Goal: Task Accomplishment & Management: Use online tool/utility

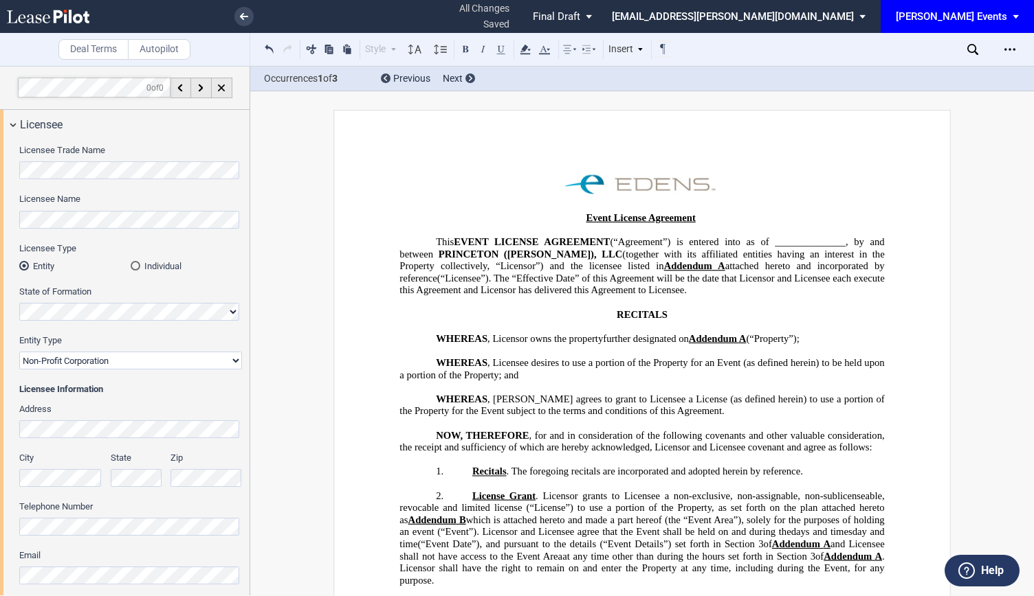
scroll to position [1807, 0]
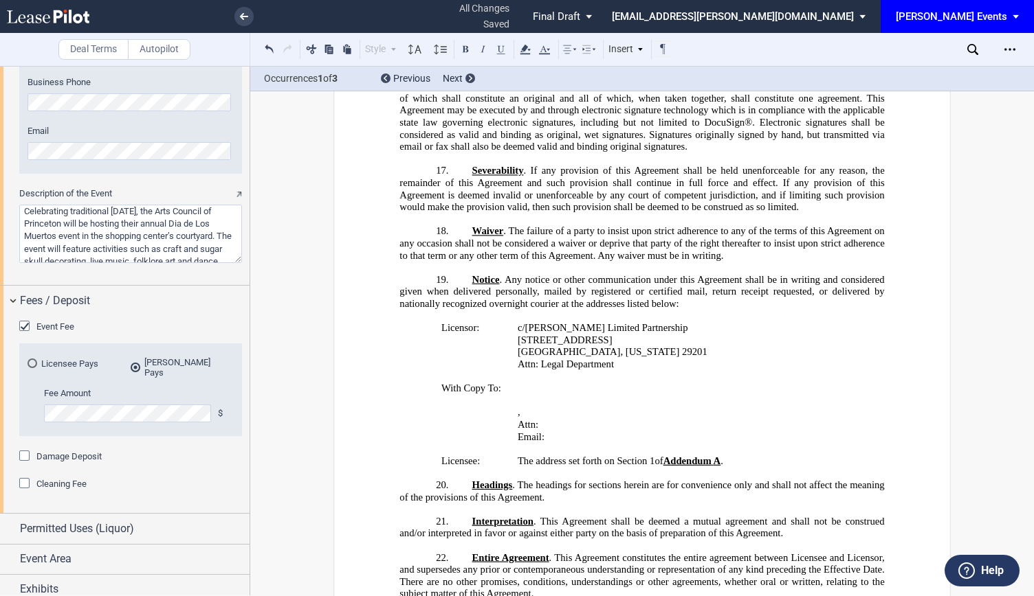
click at [959, 17] on div "[PERSON_NAME] Events" at bounding box center [950, 16] width 111 height 12
click at [966, 11] on div "[PERSON_NAME] Events [PERSON_NAME] Venues [PERSON_NAME][GEOGRAPHIC_DATA] Consen…" at bounding box center [962, 48] width 131 height 87
click at [915, 227] on md-backdrop at bounding box center [517, 298] width 1034 height 596
click at [781, 277] on div "﻿ ﻿ Event License Agreement ﻿ This EVENT LICENSE AGREEMENT (“Agreement”) is ent…" at bounding box center [641, 541] width 484 height 4147
click at [72, 19] on icon at bounding box center [48, 17] width 82 height 14
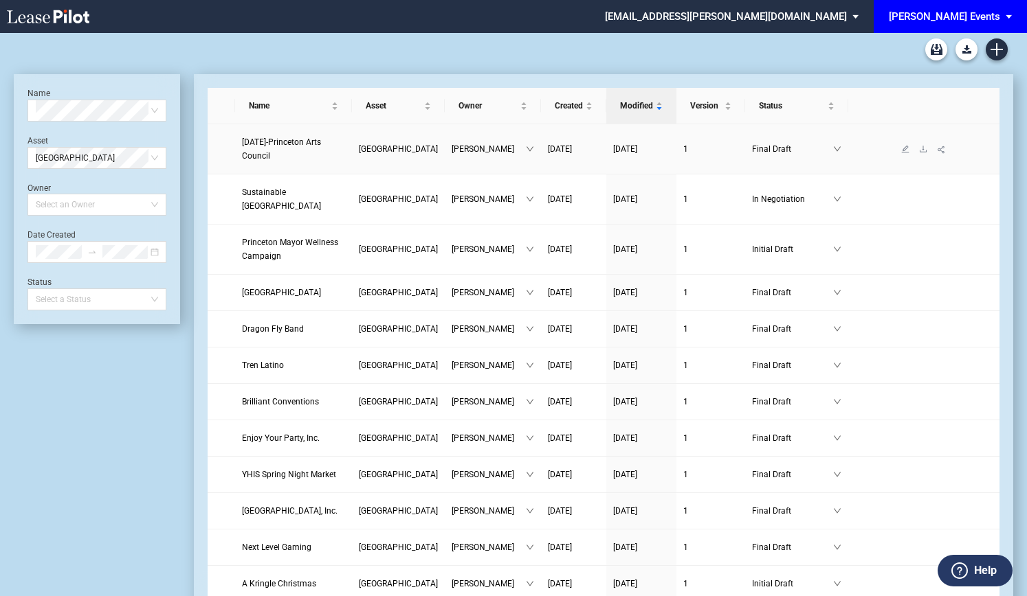
click at [264, 148] on link "Day of the Dead-Princeton Arts Council" at bounding box center [293, 148] width 103 height 27
click at [301, 155] on link "Day of the Dead-Princeton Arts Council" at bounding box center [293, 148] width 103 height 27
click at [302, 148] on link "Day of the Dead-Princeton Arts Council" at bounding box center [293, 148] width 103 height 27
click at [321, 139] on span "Day of the Dead-Princeton Arts Council" at bounding box center [281, 148] width 79 height 23
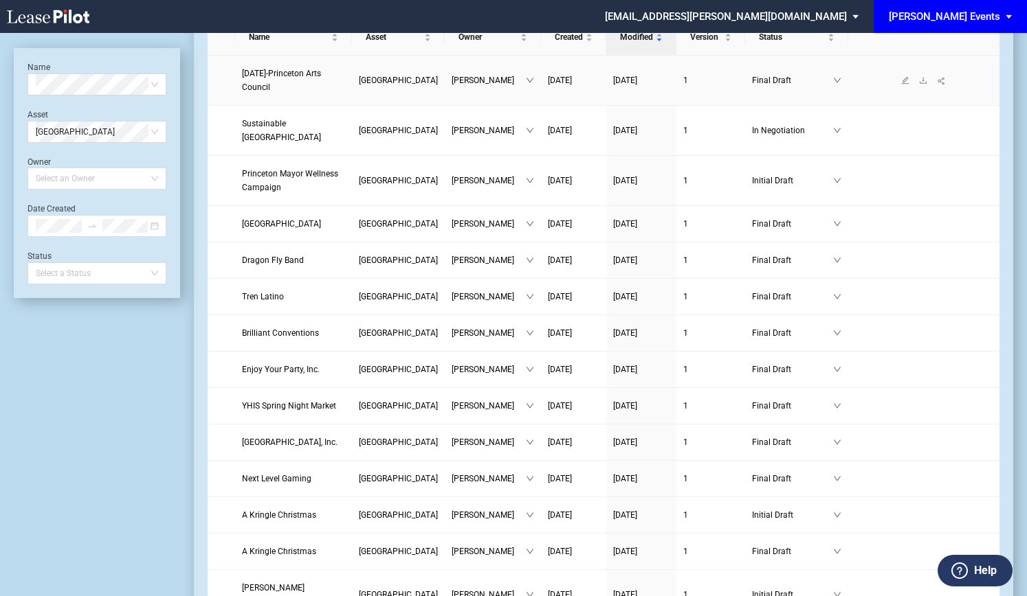
click at [300, 92] on link "Day of the Dead-Princeton Arts Council" at bounding box center [293, 80] width 103 height 27
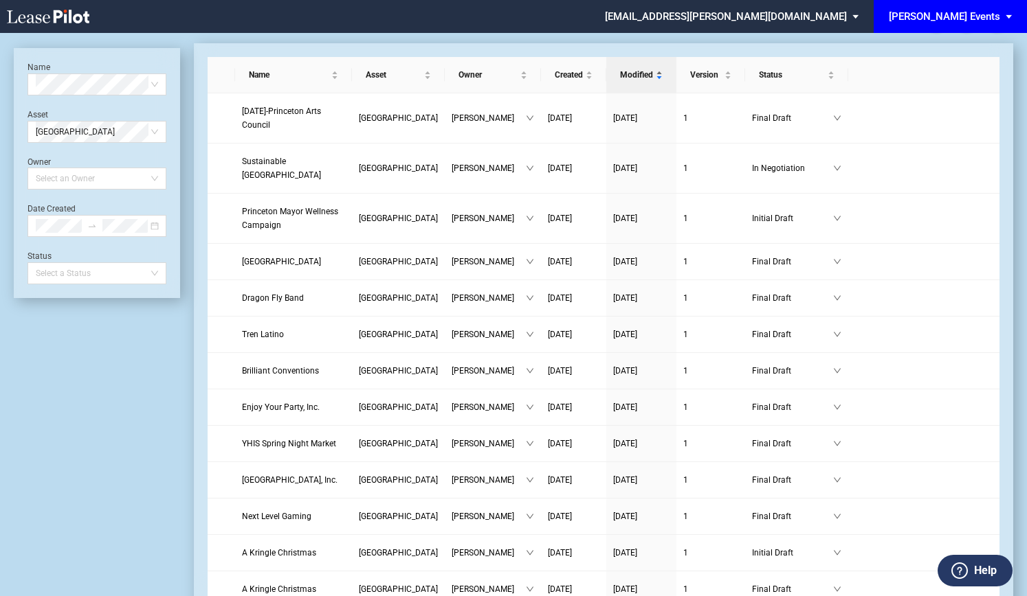
scroll to position [0, 0]
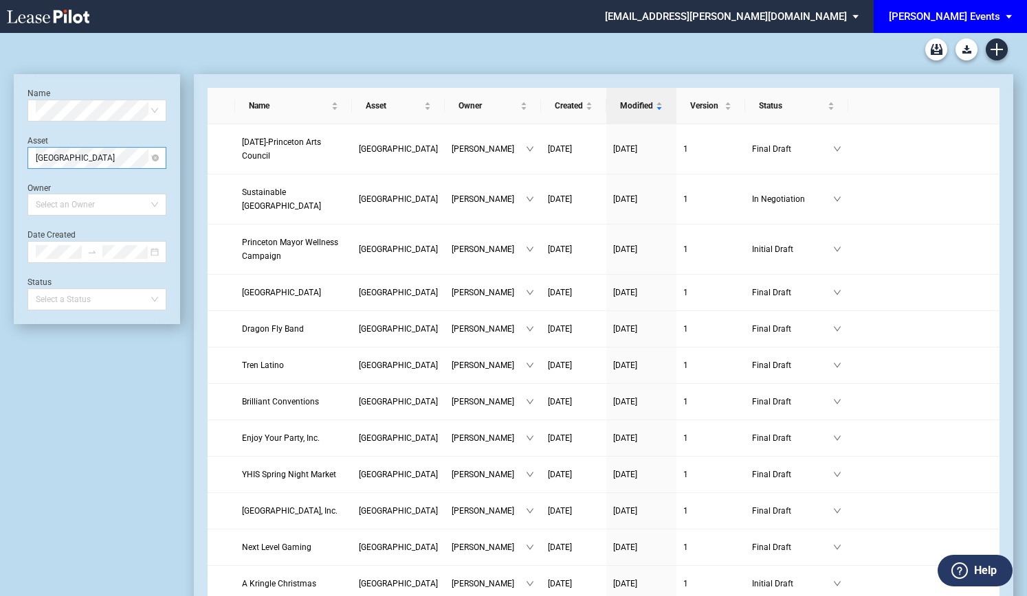
click at [144, 156] on span "[GEOGRAPHIC_DATA]" at bounding box center [97, 158] width 122 height 21
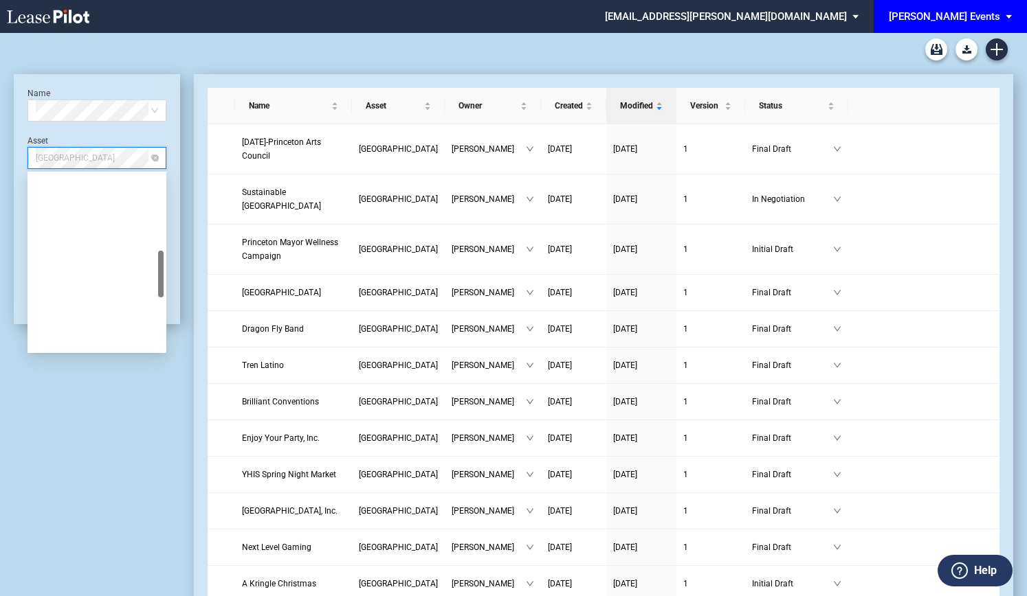
scroll to position [286, 0]
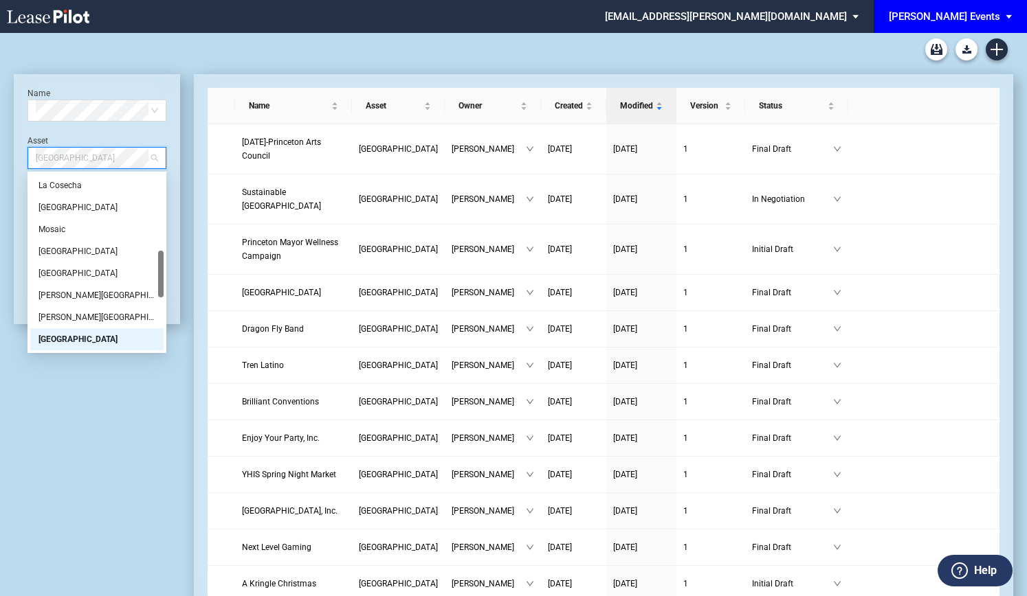
click at [115, 333] on div "[GEOGRAPHIC_DATA]" at bounding box center [96, 340] width 117 height 14
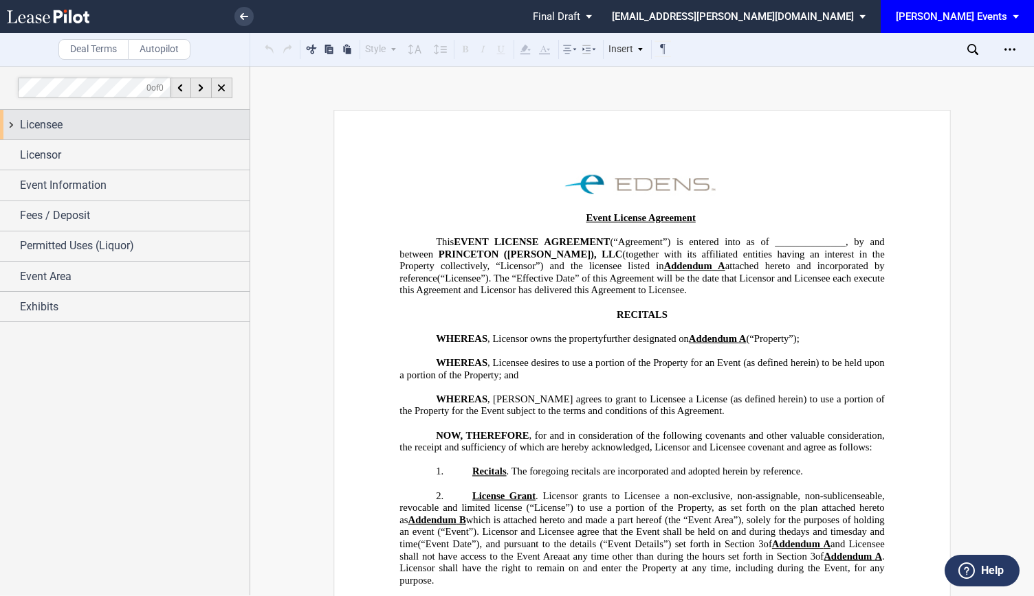
click at [44, 130] on span "Licensee" at bounding box center [41, 125] width 43 height 16
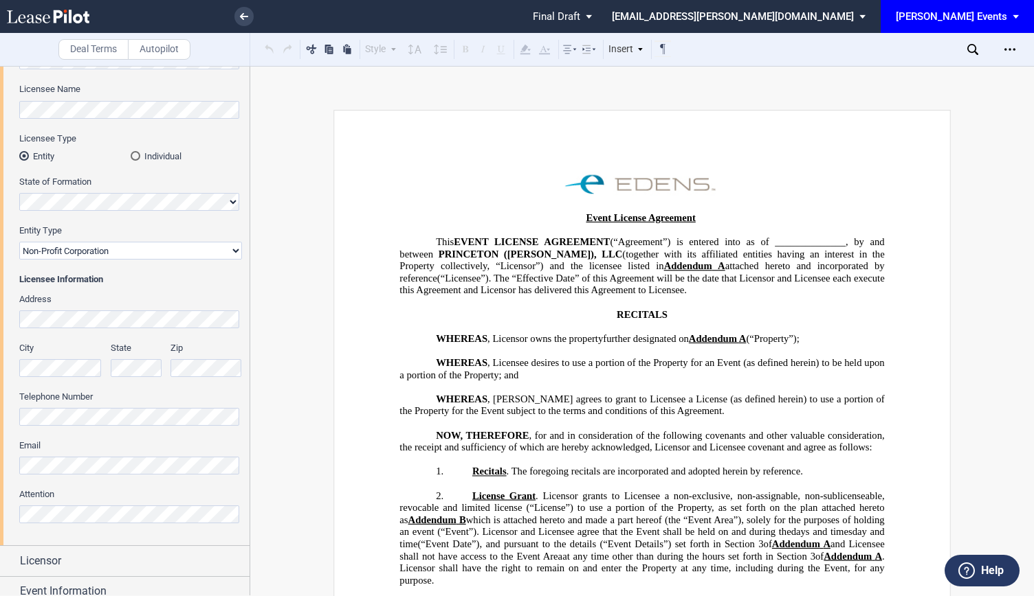
scroll to position [241, 0]
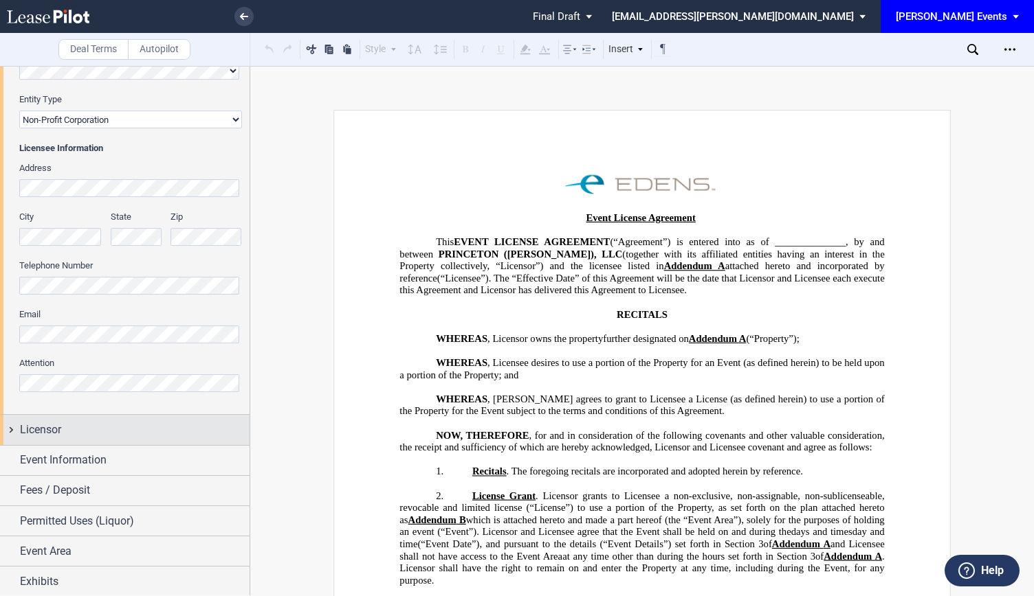
click at [128, 440] on div "Licensor" at bounding box center [124, 430] width 249 height 30
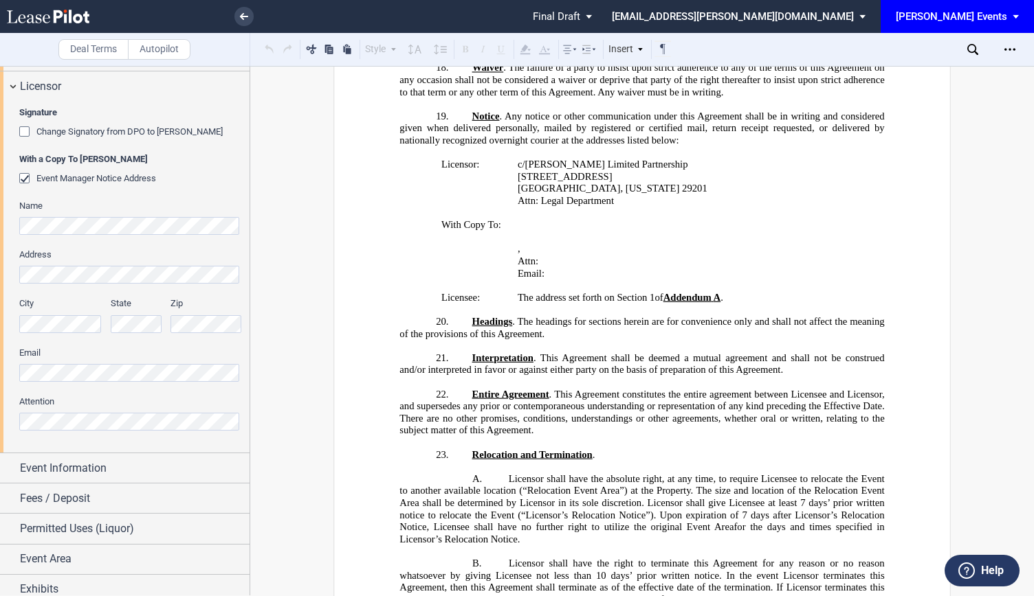
scroll to position [1649, 0]
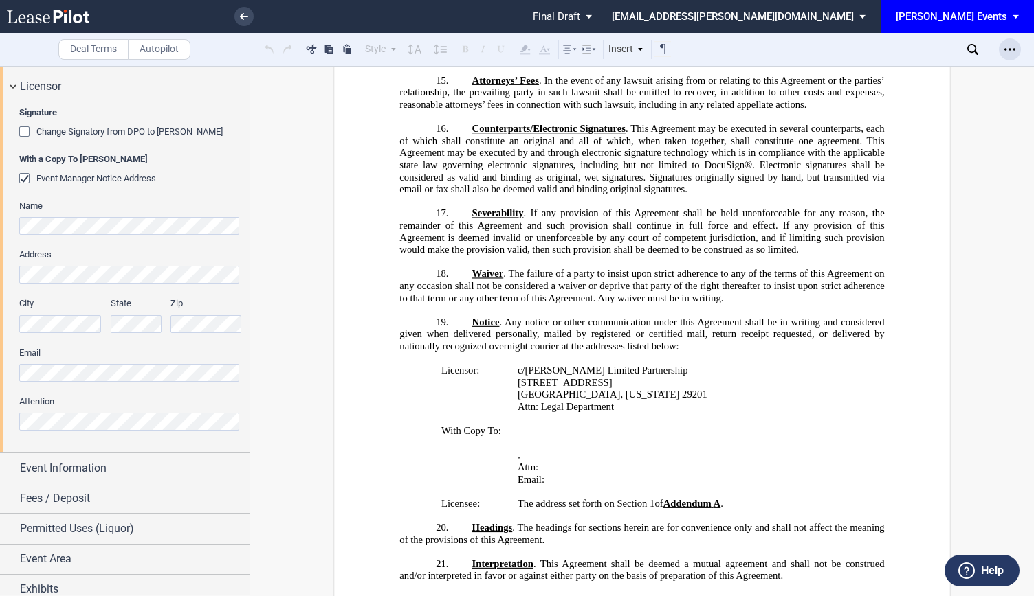
click at [1007, 49] on icon "Open Lease options menu" at bounding box center [1009, 49] width 11 height 11
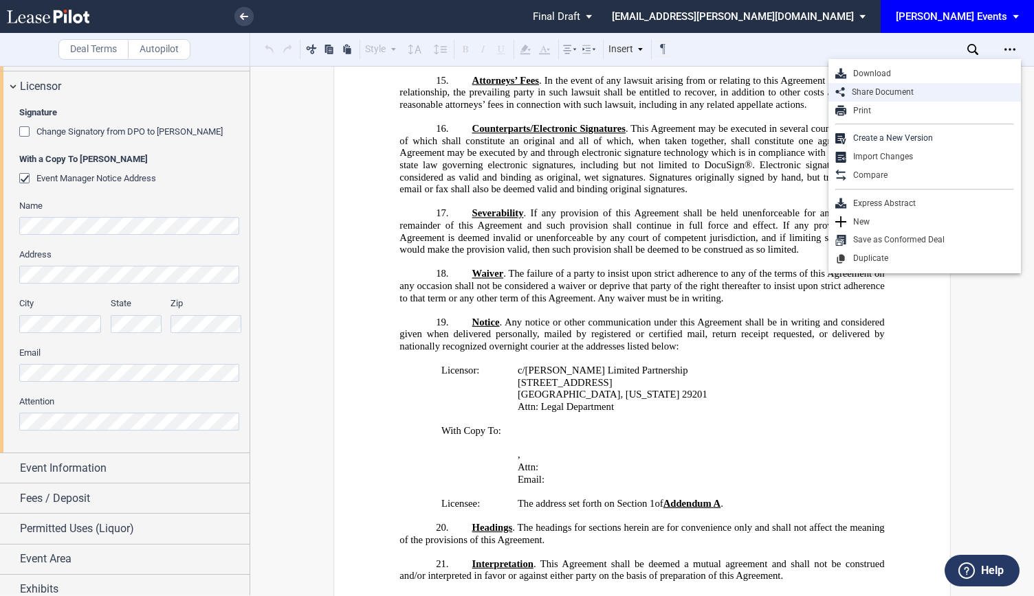
click at [929, 94] on div "Share Document" at bounding box center [929, 93] width 169 height 12
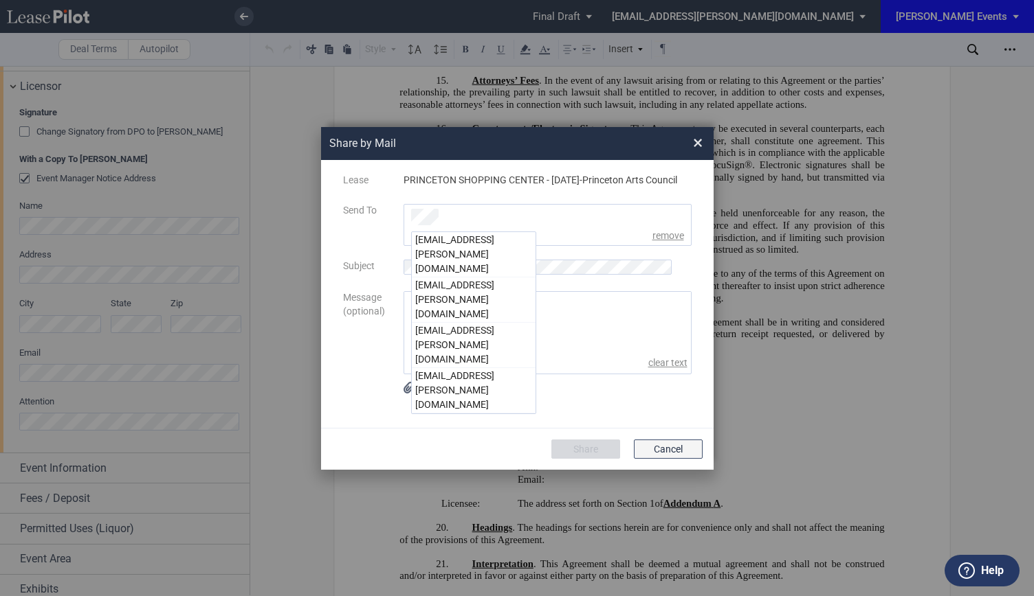
click at [671, 454] on button "Cancel" at bounding box center [668, 449] width 69 height 19
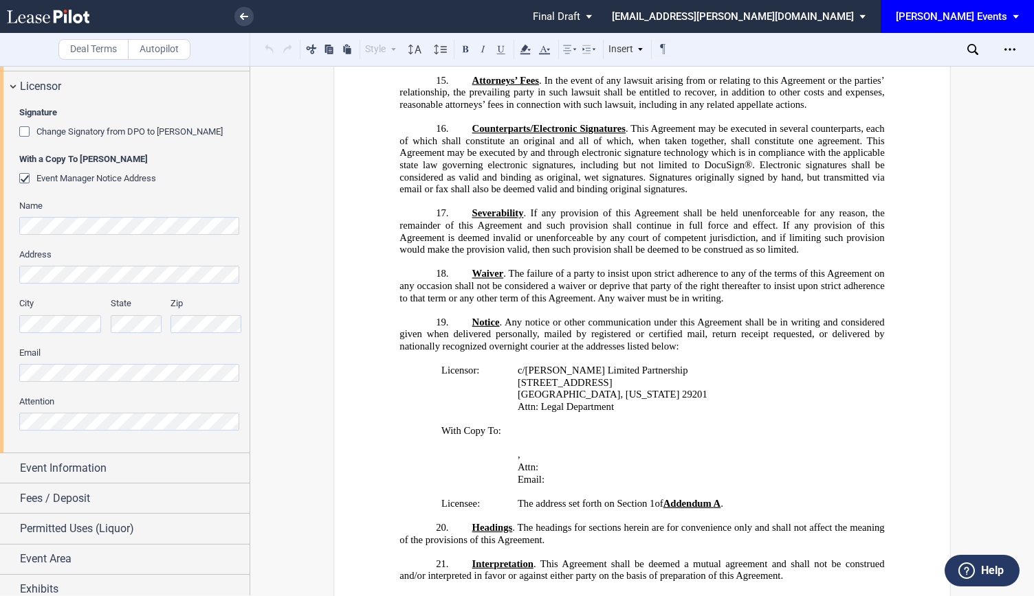
click at [877, 17] on md-select "kgilbride@edens.com Settings Sign Out" at bounding box center [743, 15] width 267 height 31
click at [995, 13] on md-backdrop at bounding box center [517, 298] width 1034 height 596
click at [1009, 57] on div "Open Lease options menu" at bounding box center [1009, 49] width 22 height 22
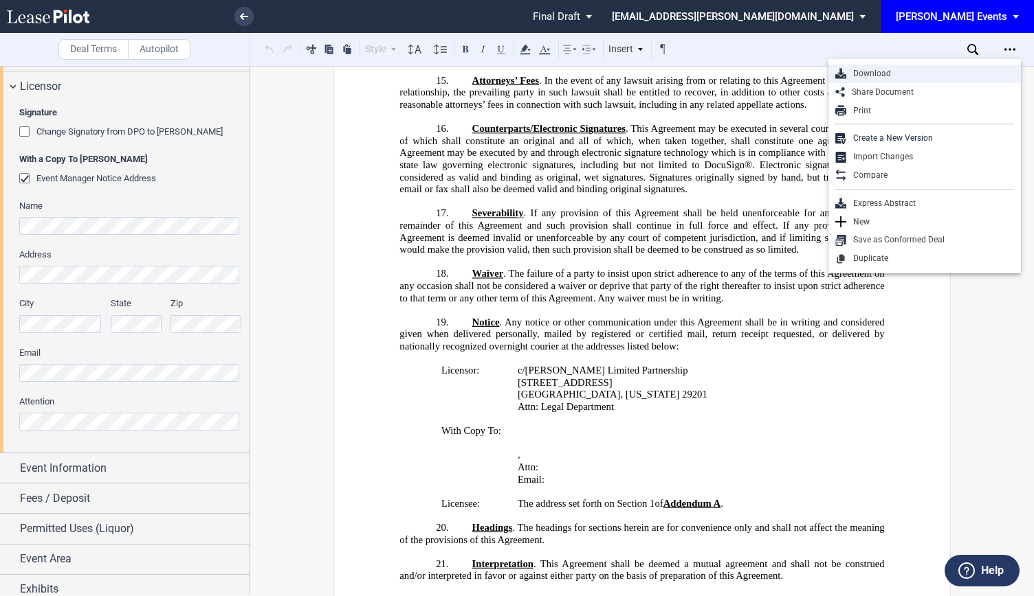
click at [932, 76] on div "Download" at bounding box center [930, 74] width 168 height 12
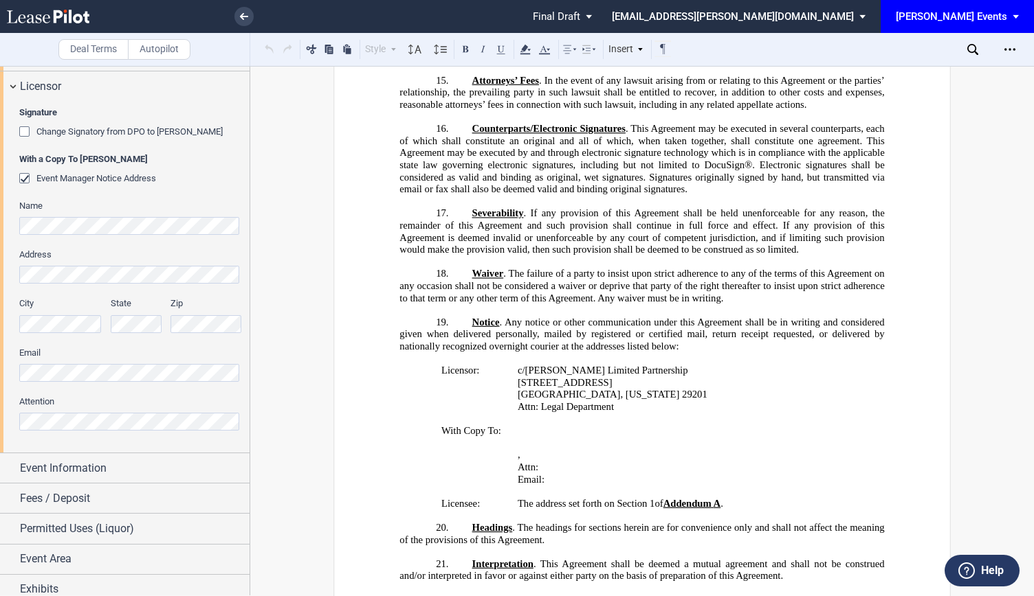
click at [973, 15] on div "[PERSON_NAME] Events" at bounding box center [950, 16] width 111 height 12
click at [954, 35] on div "[PERSON_NAME] Events" at bounding box center [960, 37] width 104 height 14
click at [73, 13] on icon at bounding box center [48, 17] width 82 height 14
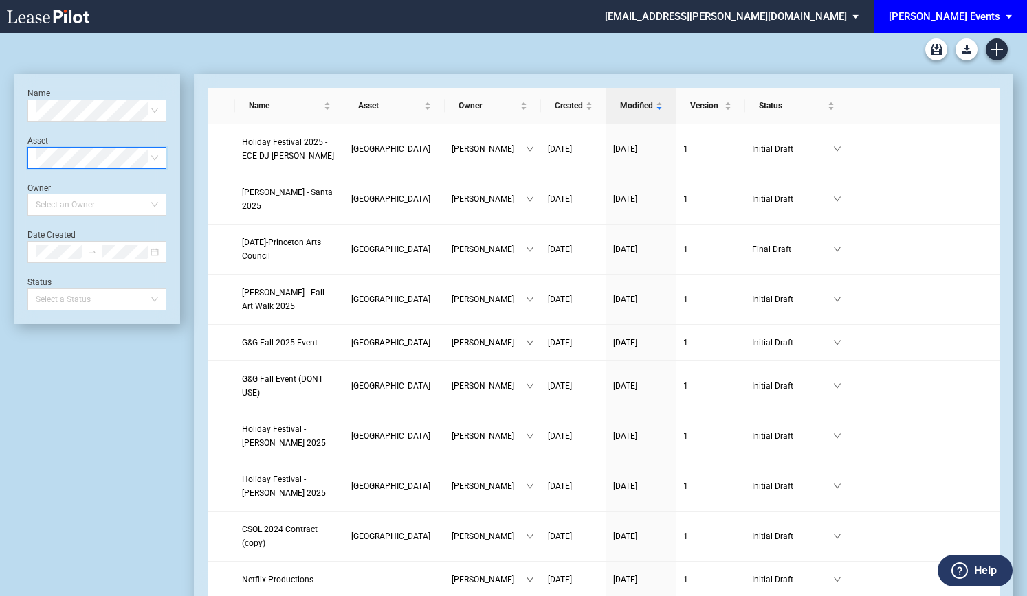
click at [154, 158] on span at bounding box center [97, 158] width 122 height 21
click at [77, 189] on div "Mosaic" at bounding box center [96, 186] width 117 height 14
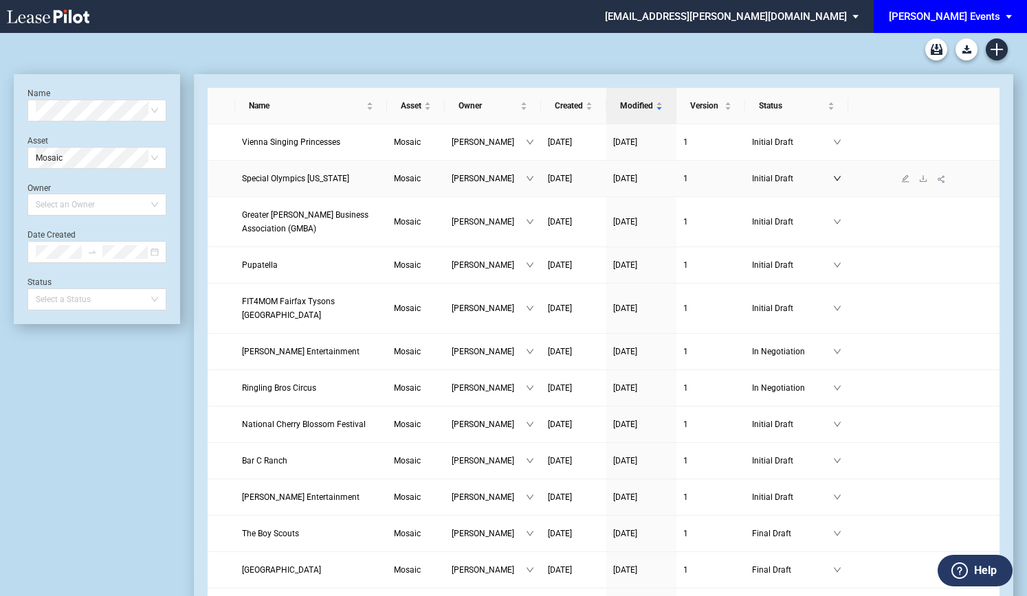
click at [838, 178] on icon "down" at bounding box center [837, 179] width 8 height 8
click at [331, 182] on span "Special Olympics Virginia" at bounding box center [295, 179] width 107 height 10
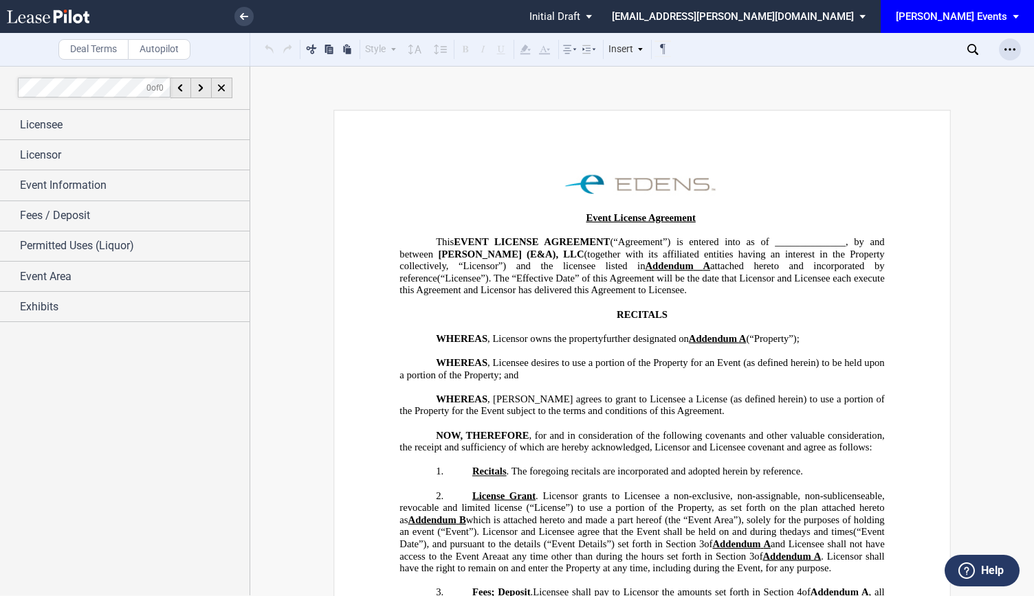
click at [999, 52] on div "Open Lease options menu" at bounding box center [1009, 49] width 22 height 22
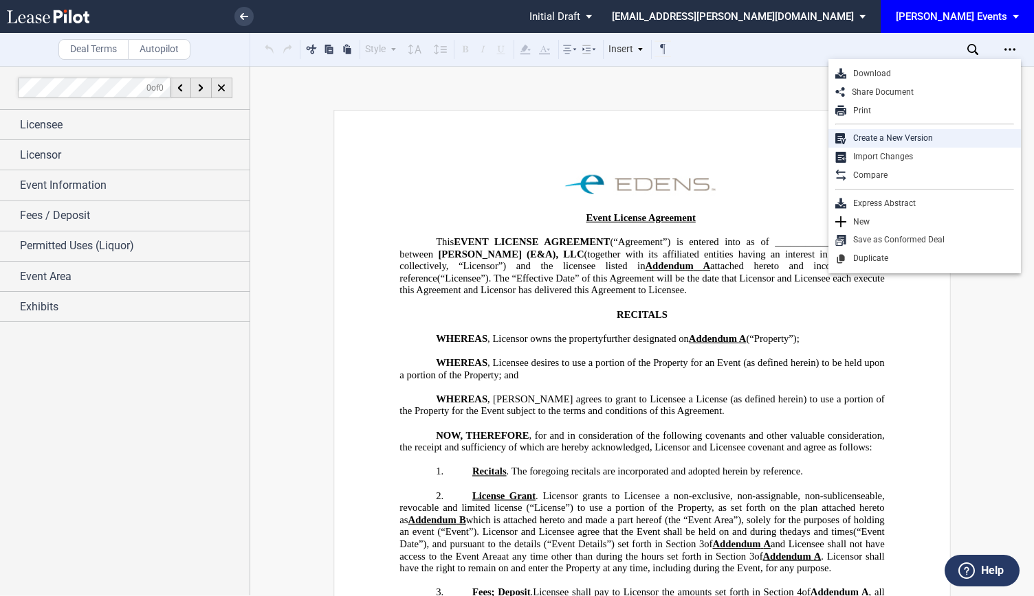
click at [946, 139] on div "Create a New Version" at bounding box center [930, 139] width 168 height 12
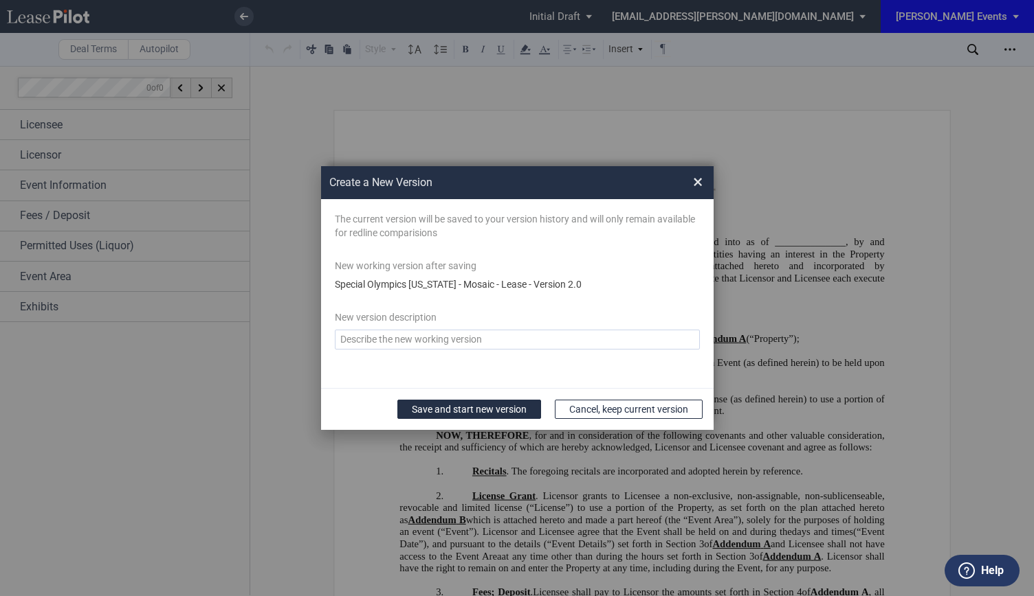
click at [435, 346] on textarea "Version Desc" at bounding box center [517, 340] width 365 height 20
click at [555, 288] on span "special olympics virginia - mosaic - Lease - version 2.0" at bounding box center [458, 284] width 247 height 11
click at [570, 285] on div "special olympics virginia - mosaic - Lease - version 2.0" at bounding box center [517, 285] width 365 height 14
click at [537, 287] on span "special olympics virginia - mosaic - Lease - version 2.0" at bounding box center [458, 284] width 247 height 11
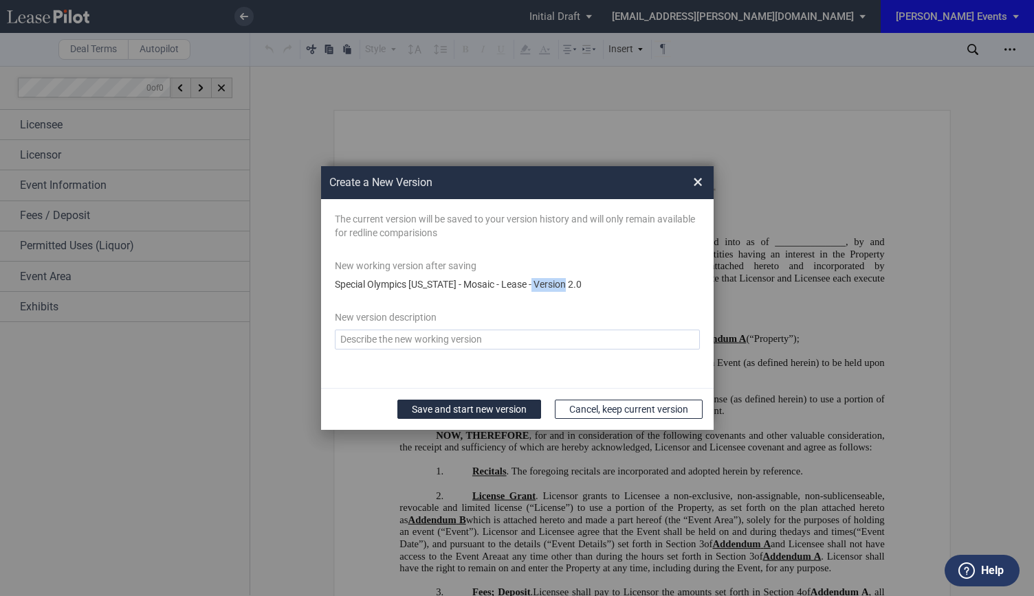
drag, startPoint x: 491, startPoint y: 405, endPoint x: 377, endPoint y: 320, distance: 143.3
click at [377, 320] on form "The current version will be saved to your version history and will only remain …" at bounding box center [517, 309] width 392 height 220
click at [366, 339] on textarea "Version Desc" at bounding box center [517, 340] width 365 height 20
drag, startPoint x: 412, startPoint y: 342, endPoint x: 287, endPoint y: 327, distance: 125.9
click at [287, 327] on div "Create a New Version × The current version will be saved to your version histor…" at bounding box center [517, 298] width 1034 height 596
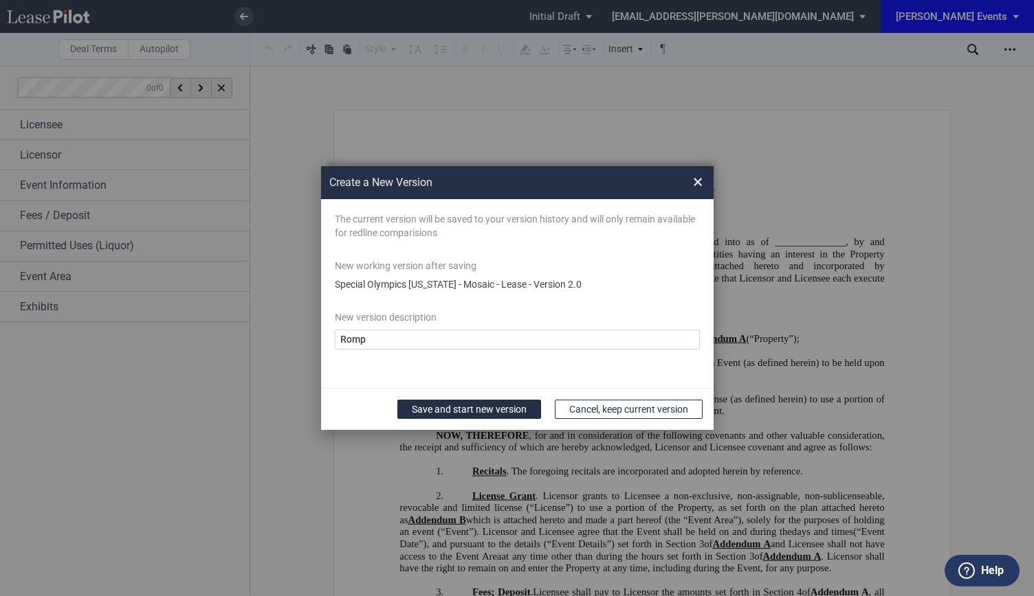
paste textarea "n’ Roll"
type textarea "Romp n’ Roll"
click at [493, 406] on button "Save and start new version" at bounding box center [469, 409] width 144 height 19
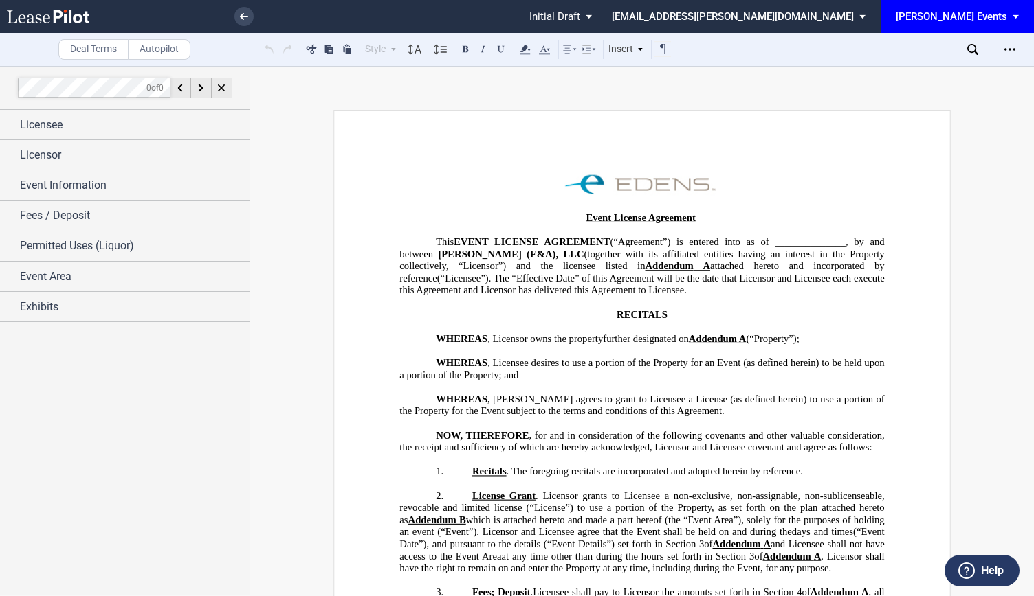
click at [67, 10] on icon at bounding box center [48, 17] width 82 height 14
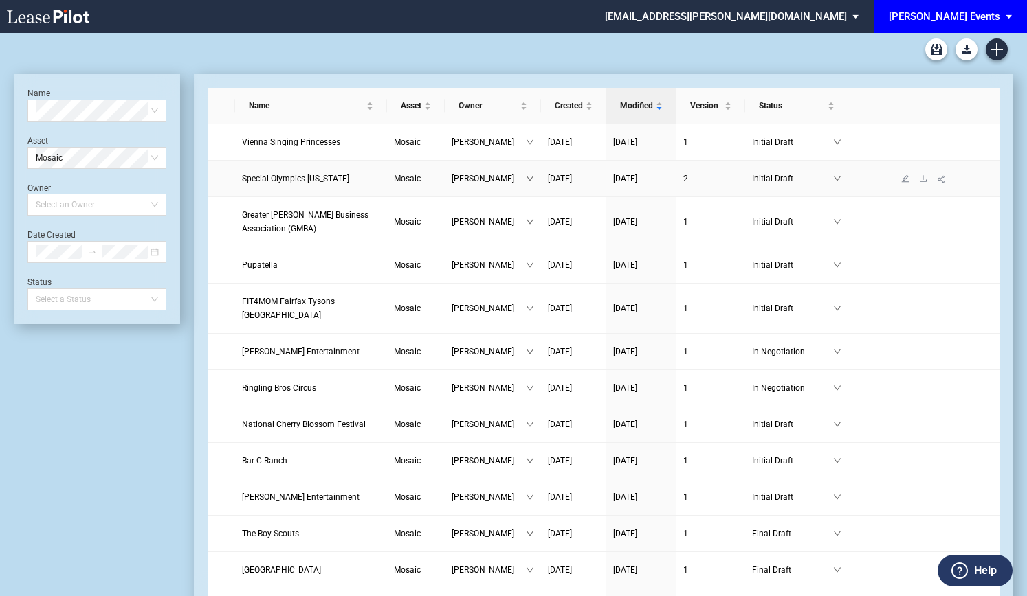
click at [687, 182] on span "2" at bounding box center [685, 179] width 5 height 10
click at [686, 184] on link "2" at bounding box center [710, 179] width 55 height 14
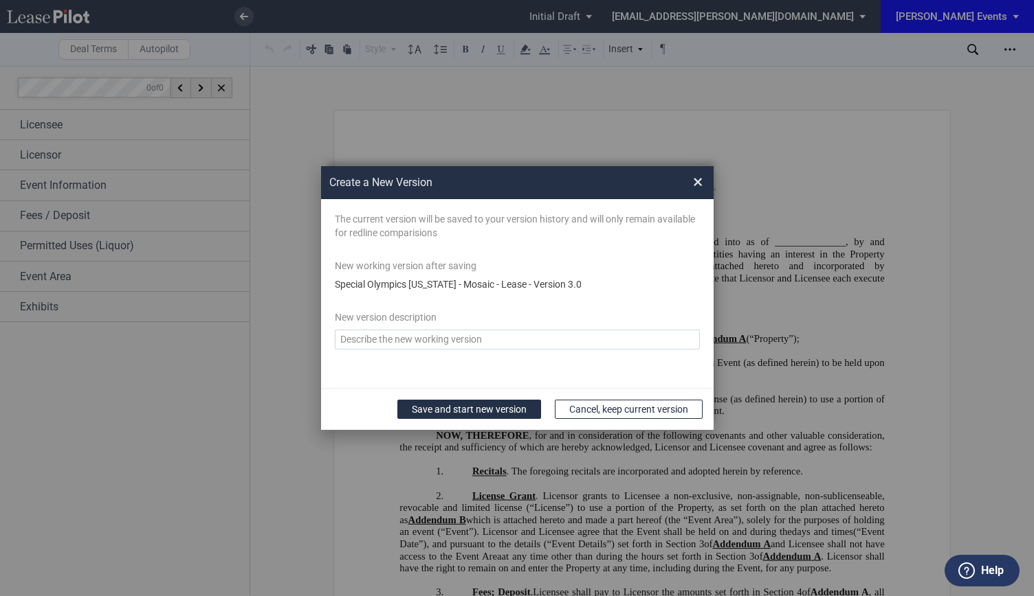
click at [492, 279] on span "special olympics [US_STATE] - mosaic - Lease - version 3.0" at bounding box center [458, 284] width 247 height 11
click at [554, 241] on div "The current version will be saved to your version history and will only remain …" at bounding box center [517, 284] width 365 height 142
click at [698, 188] on span "×" at bounding box center [698, 182] width 10 height 22
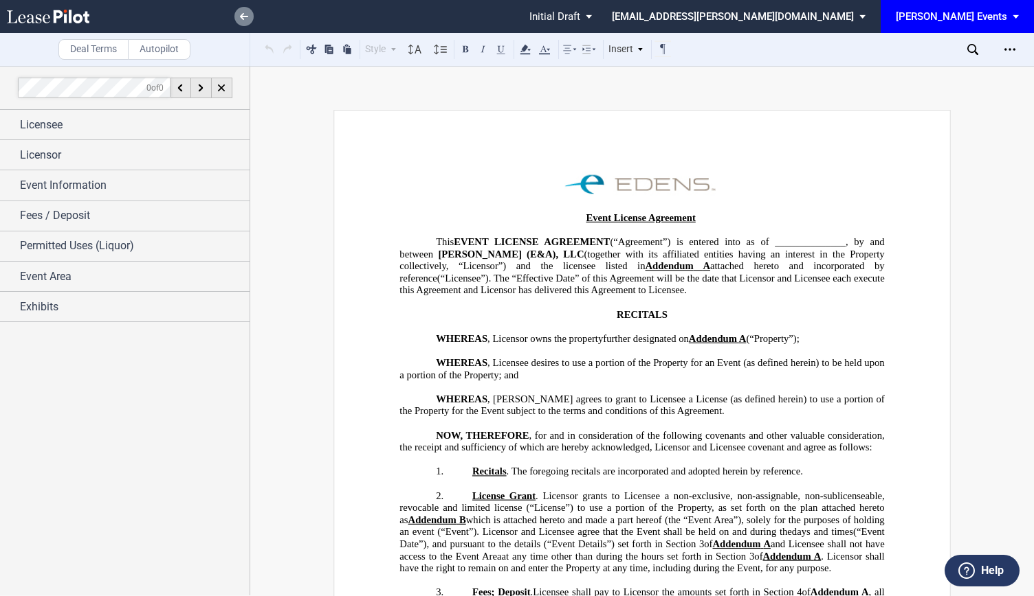
click at [247, 10] on link at bounding box center [243, 16] width 19 height 19
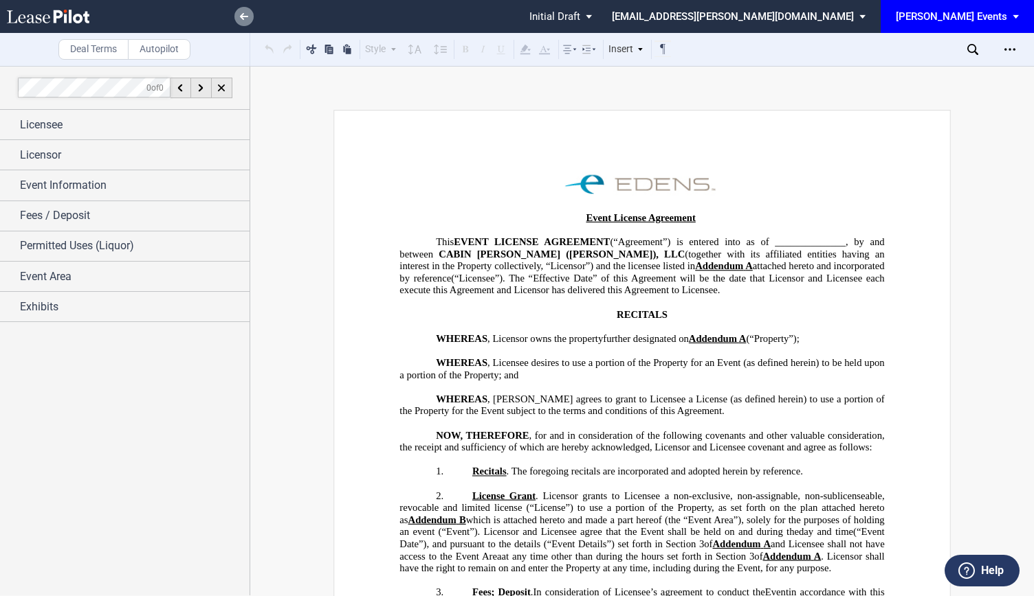
click at [240, 10] on link at bounding box center [243, 16] width 19 height 19
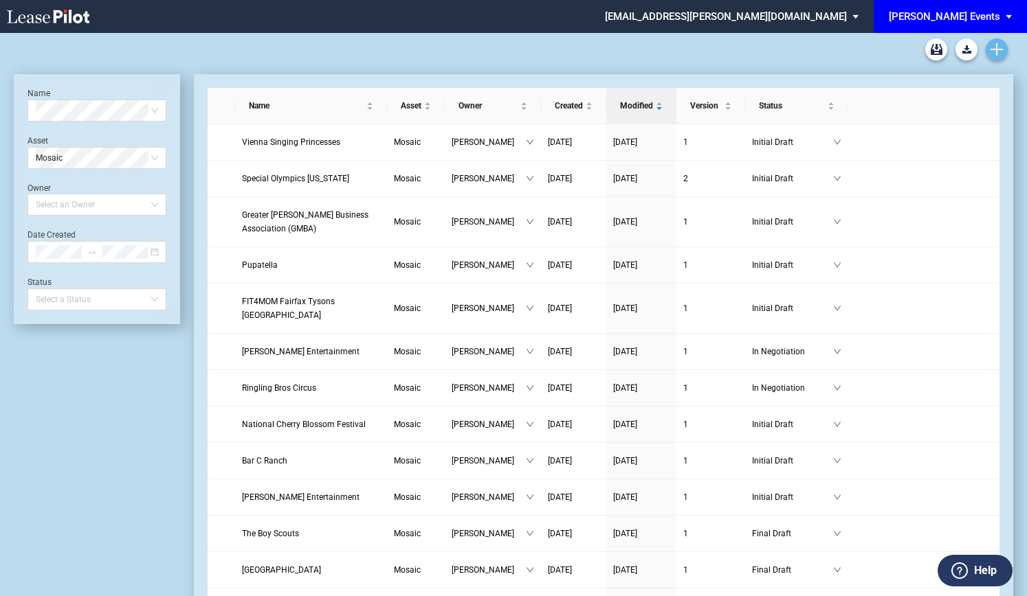
click at [996, 47] on use "Create new document" at bounding box center [996, 49] width 12 height 12
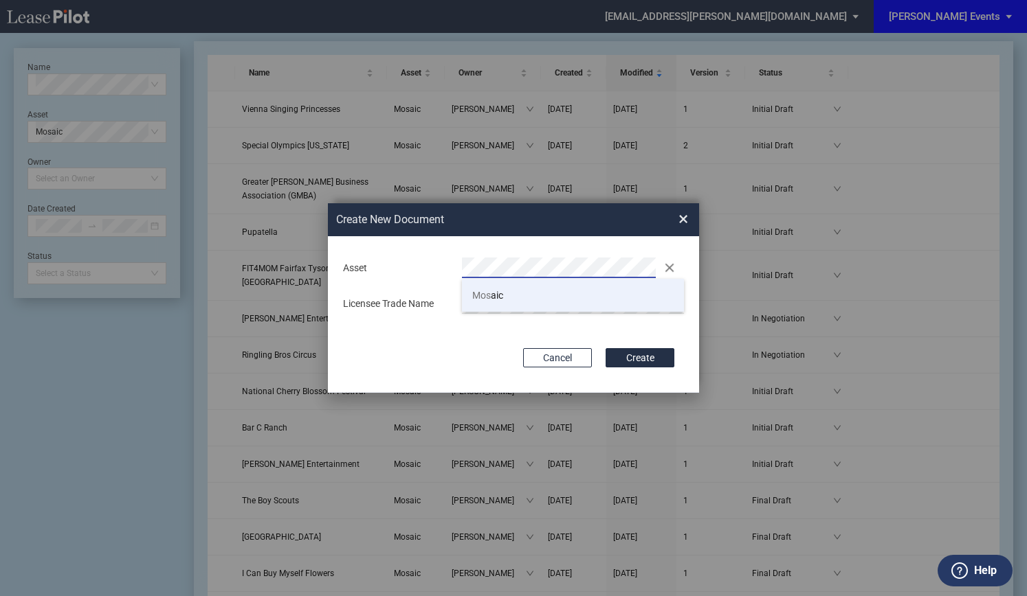
click at [477, 288] on li "Mos aic" at bounding box center [573, 295] width 222 height 33
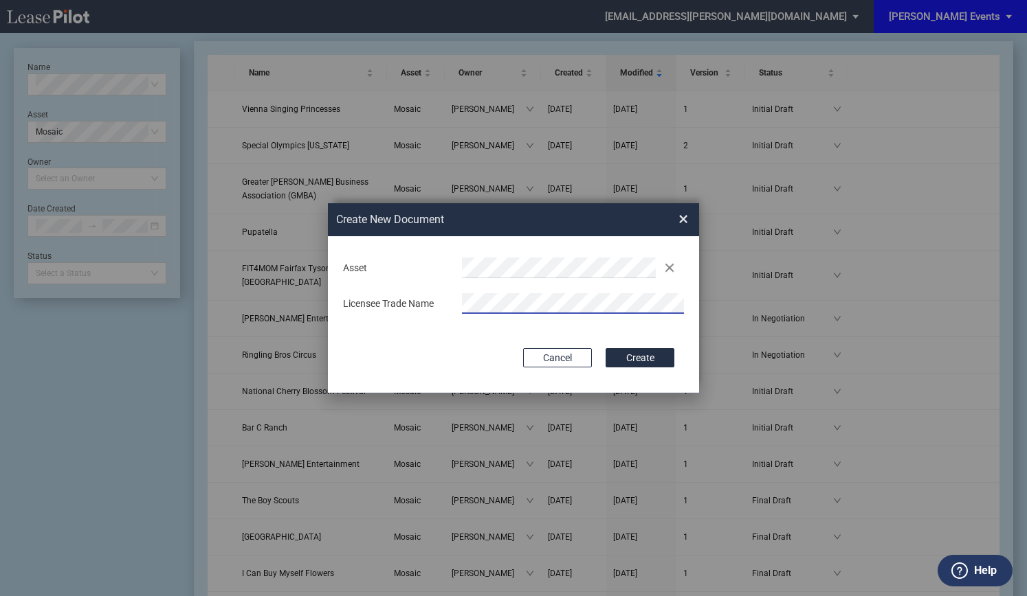
click at [605, 348] on button "Create" at bounding box center [639, 357] width 69 height 19
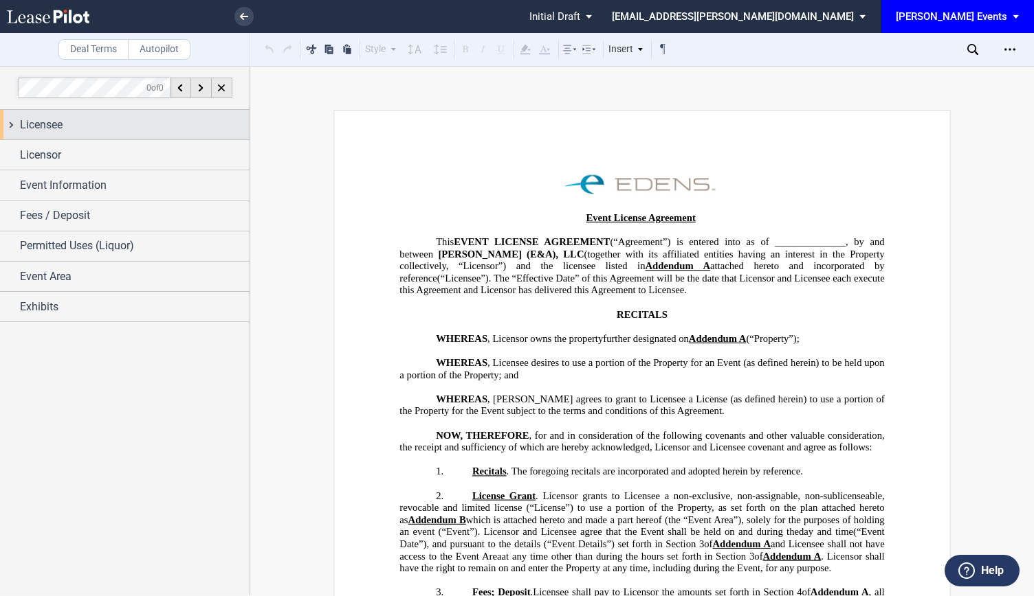
click at [194, 130] on div "Licensee" at bounding box center [135, 125] width 230 height 16
